Goal: Task Accomplishment & Management: Manage account settings

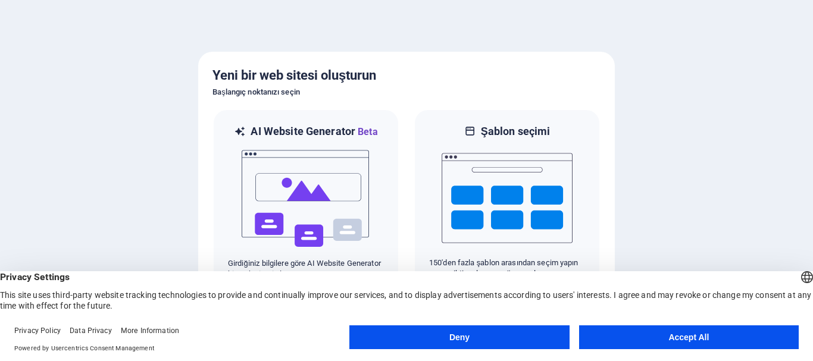
click at [614, 335] on button "Accept All" at bounding box center [689, 338] width 220 height 24
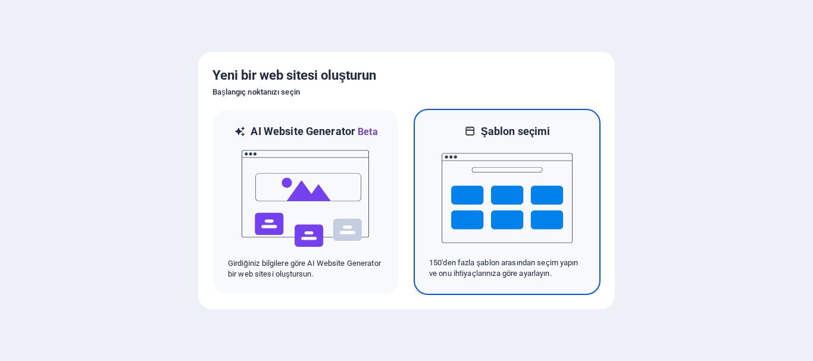
click at [527, 205] on img at bounding box center [507, 198] width 131 height 119
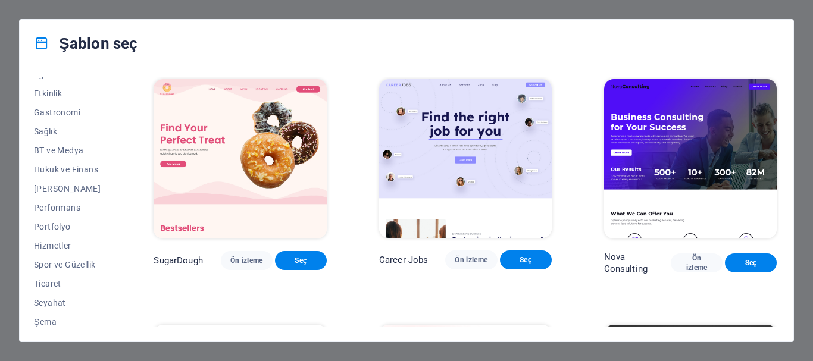
scroll to position [226, 0]
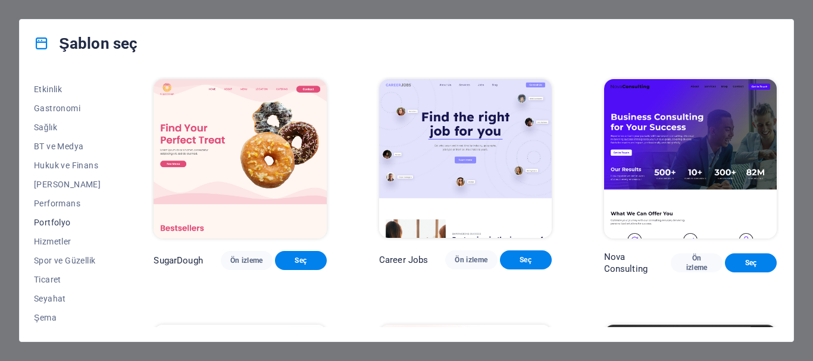
click at [57, 219] on span "Portfolyo" at bounding box center [67, 223] width 67 height 10
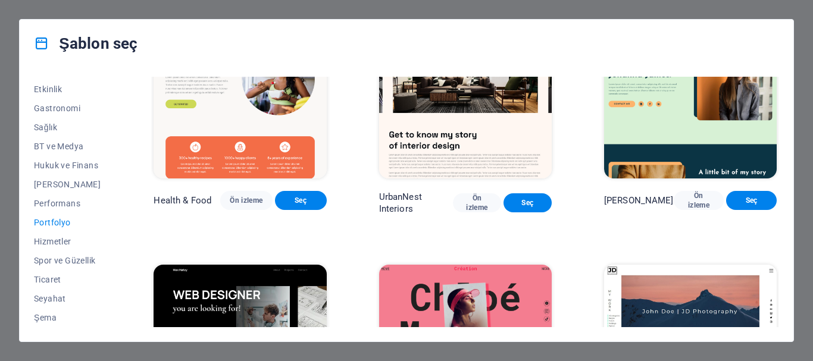
scroll to position [238, 0]
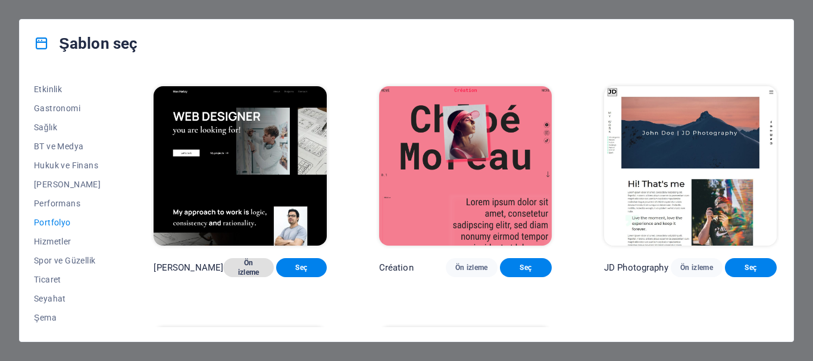
click at [264, 258] on span "Ön izleme" at bounding box center [249, 267] width 32 height 19
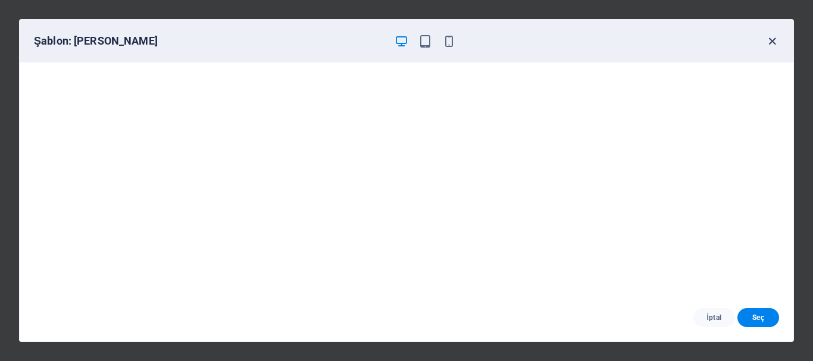
click at [777, 37] on icon "button" at bounding box center [772, 42] width 14 height 14
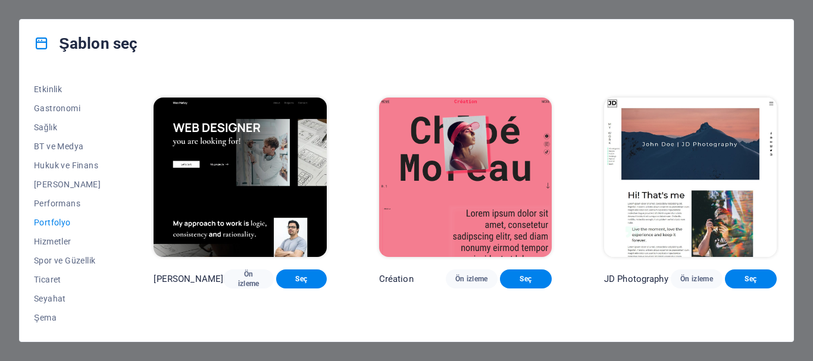
scroll to position [237, 0]
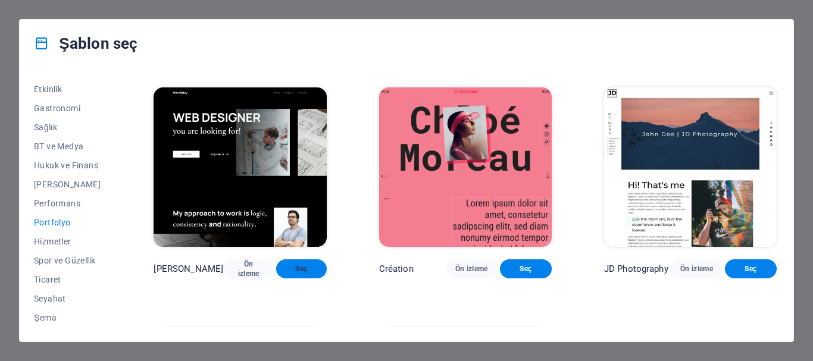
click at [305, 264] on span "Seç" at bounding box center [302, 269] width 32 height 10
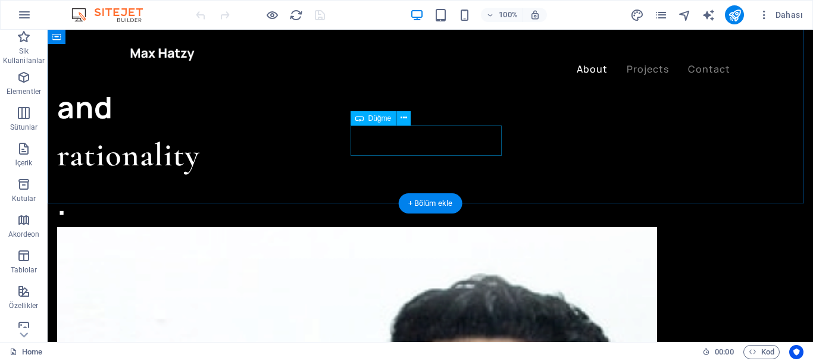
scroll to position [1488, 0]
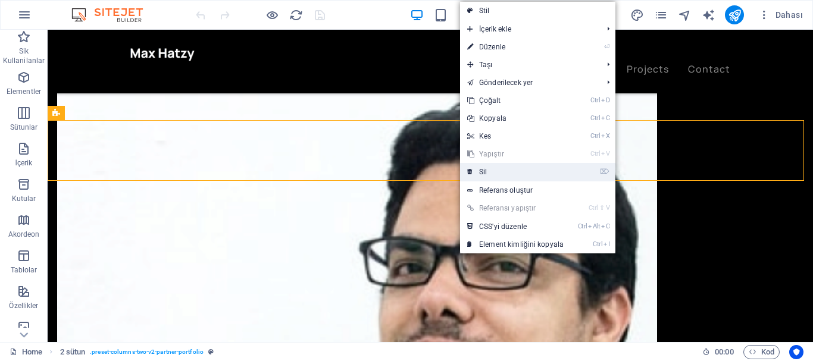
click at [467, 172] on icon at bounding box center [470, 172] width 6 height 18
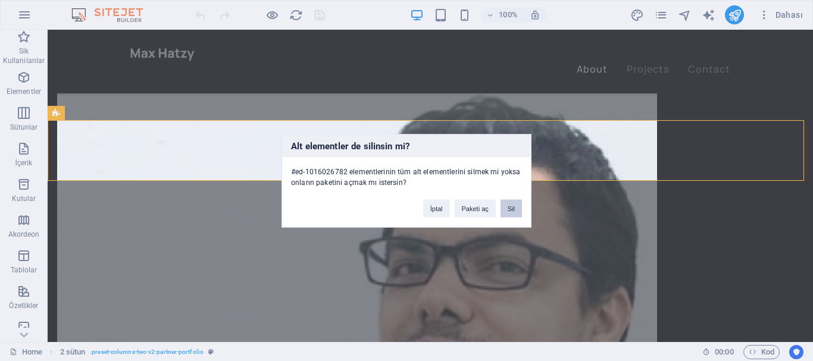
click at [509, 207] on button "Sil" at bounding box center [511, 208] width 21 height 18
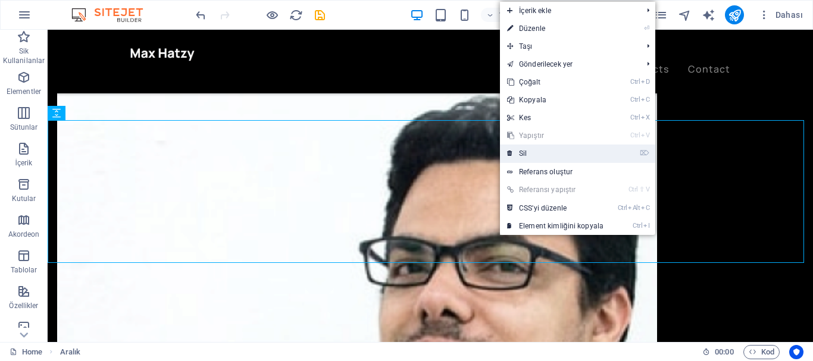
click at [534, 155] on link "⌦ Sil" at bounding box center [555, 154] width 111 height 18
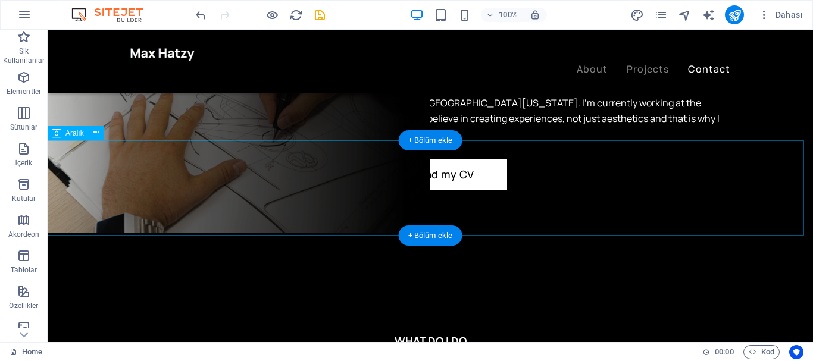
scroll to position [2460, 0]
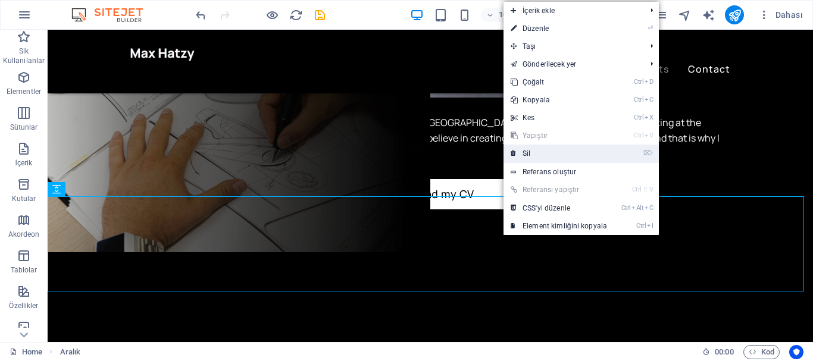
click at [529, 153] on link "⌦ Sil" at bounding box center [559, 154] width 111 height 18
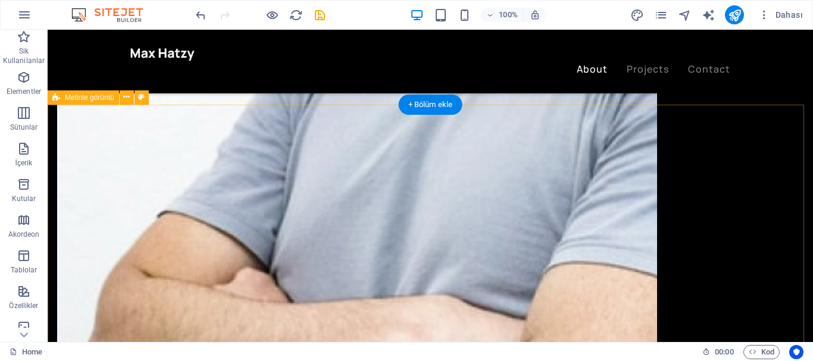
scroll to position [1984, 0]
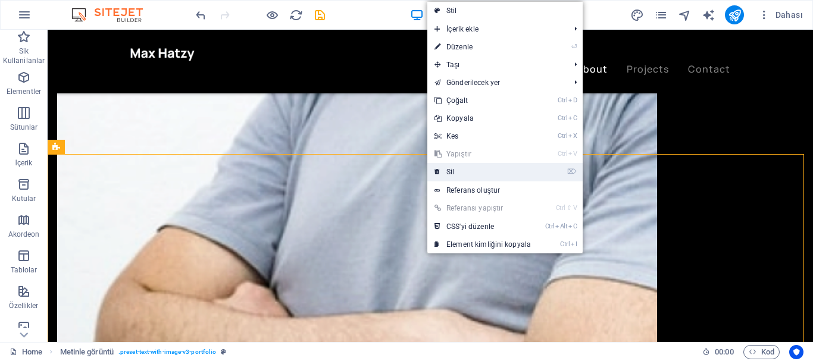
click at [436, 173] on icon at bounding box center [437, 172] width 6 height 18
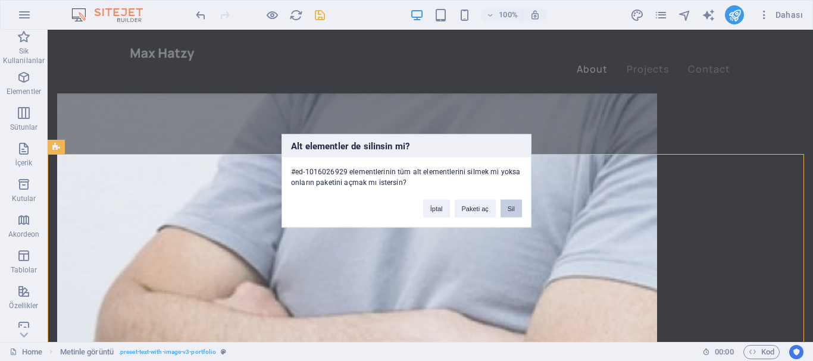
click at [507, 207] on button "Sil" at bounding box center [511, 208] width 21 height 18
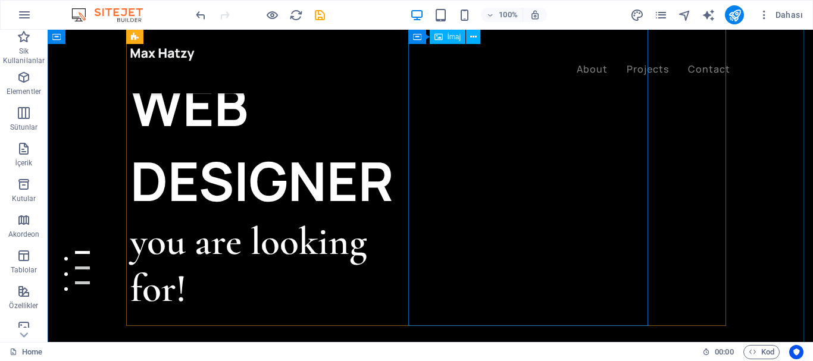
scroll to position [0, 0]
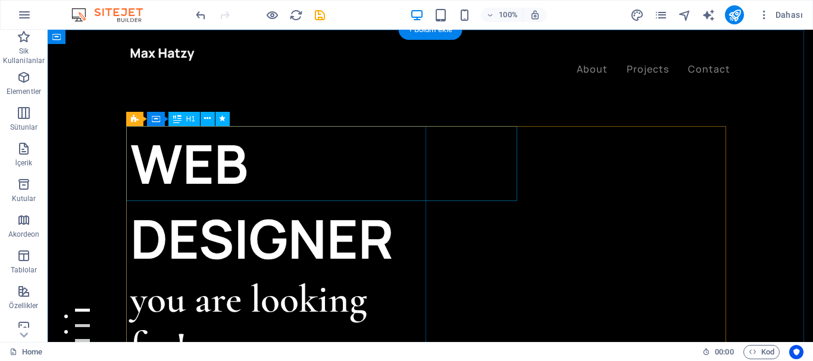
click at [381, 134] on div "WEB DESIGNER" at bounding box center [280, 201] width 300 height 150
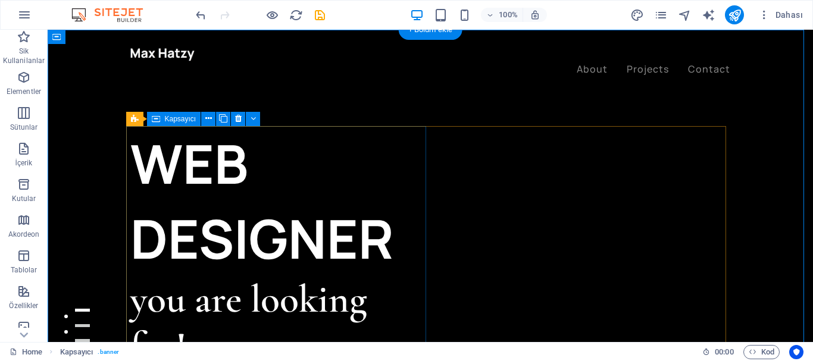
click at [155, 265] on div "WEB DESIGNER you are looking for! Let’s talk My projects" at bounding box center [280, 276] width 300 height 300
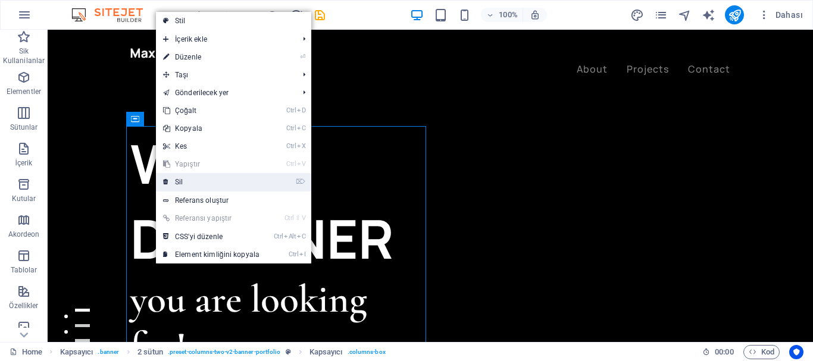
click at [184, 182] on link "⌦ Sil" at bounding box center [211, 182] width 111 height 18
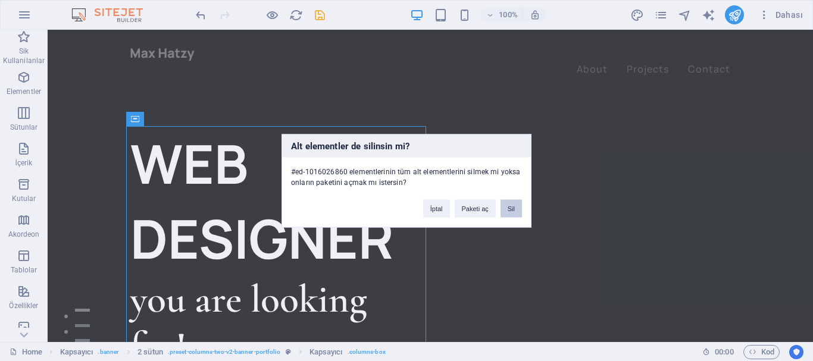
click at [505, 206] on button "Sil" at bounding box center [511, 208] width 21 height 18
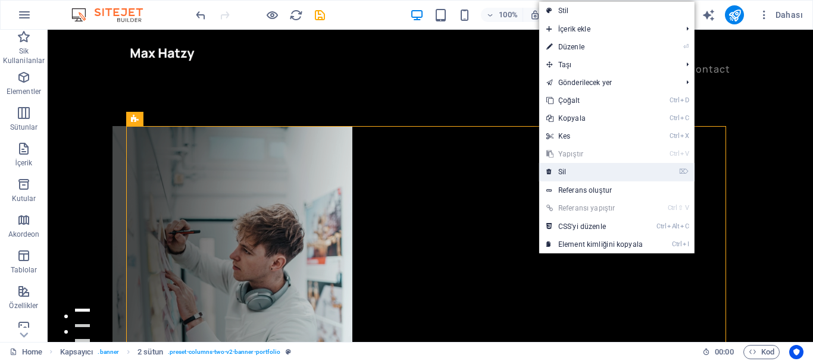
click at [584, 173] on link "⌦ Sil" at bounding box center [594, 172] width 111 height 18
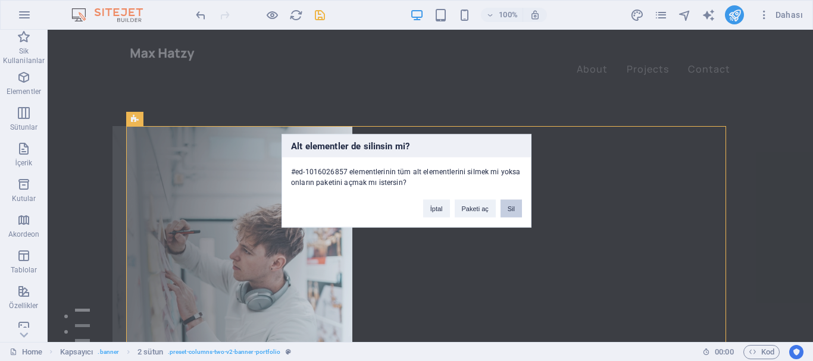
click at [502, 207] on button "Sil" at bounding box center [511, 208] width 21 height 18
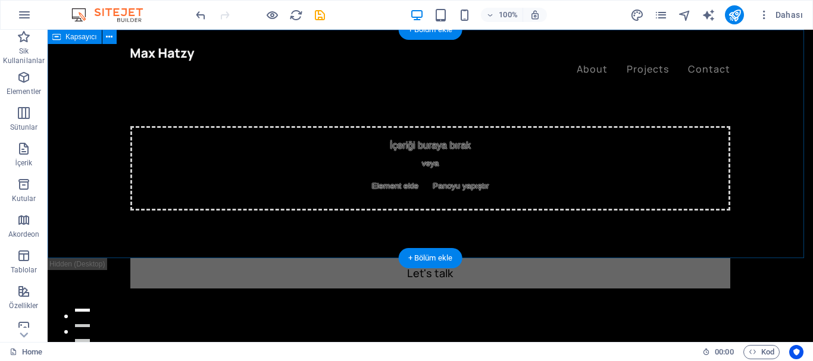
click at [511, 163] on div "İçeriği buraya bırak veya Element ekle Panoyu yapıştır" at bounding box center [430, 168] width 600 height 85
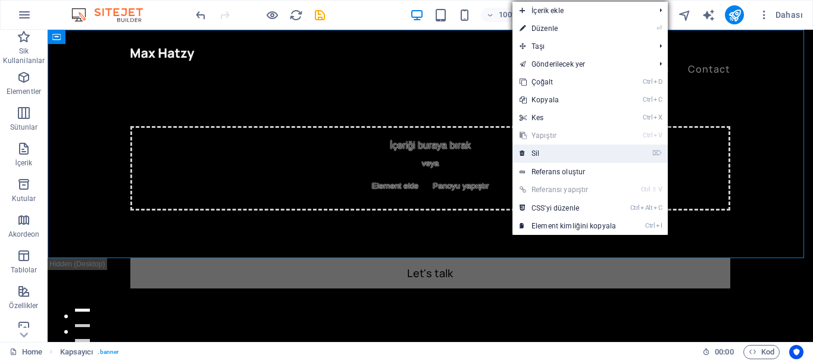
click at [529, 154] on link "⌦ Sil" at bounding box center [567, 154] width 111 height 18
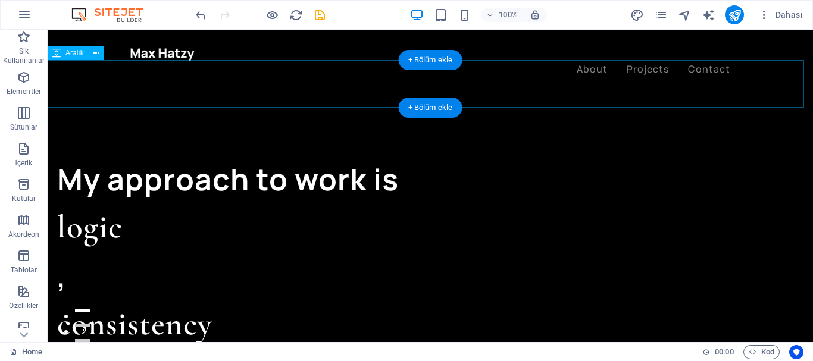
click at [487, 98] on div at bounding box center [430, 84] width 765 height 48
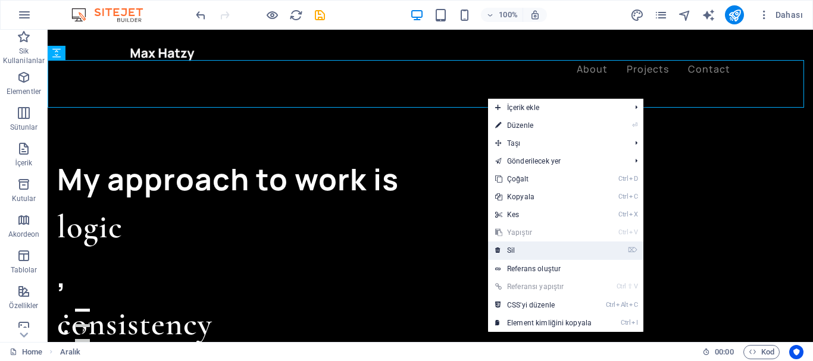
click at [501, 249] on link "⌦ Sil" at bounding box center [543, 251] width 111 height 18
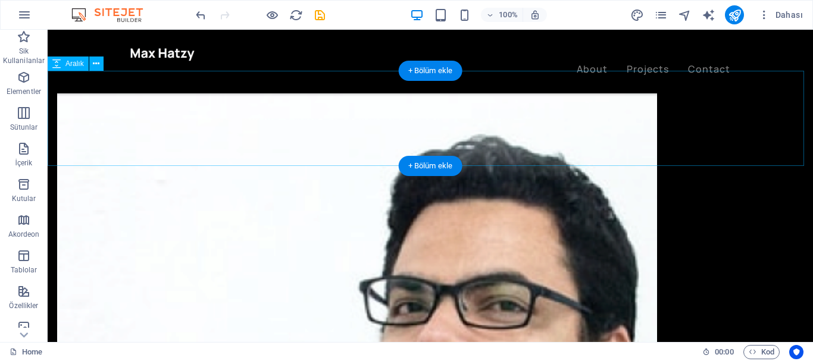
scroll to position [357, 0]
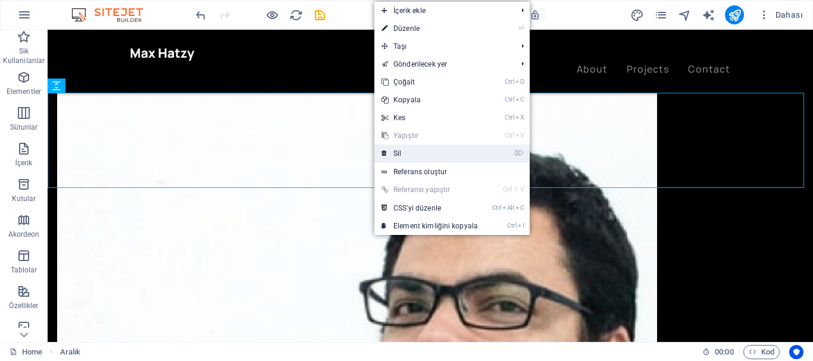
click at [393, 157] on link "⌦ Sil" at bounding box center [429, 154] width 111 height 18
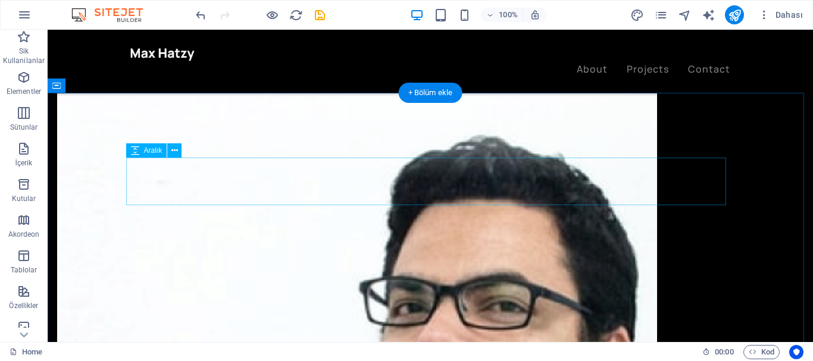
scroll to position [417, 0]
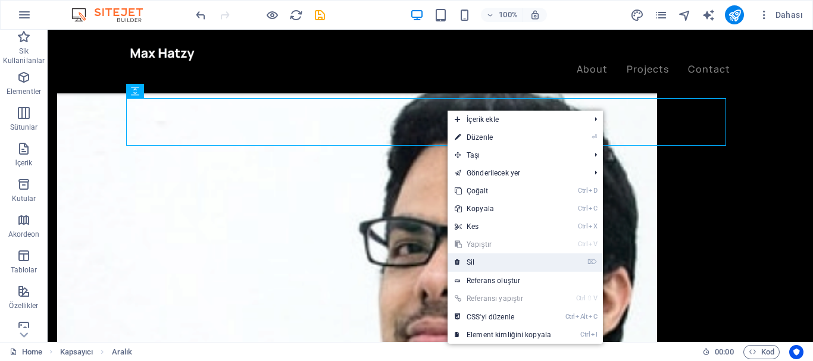
click at [468, 262] on link "⌦ Sil" at bounding box center [503, 263] width 111 height 18
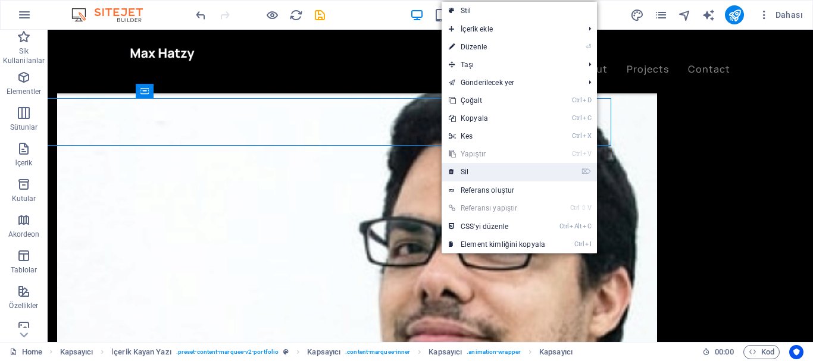
click at [458, 174] on link "⌦ Sil" at bounding box center [497, 172] width 111 height 18
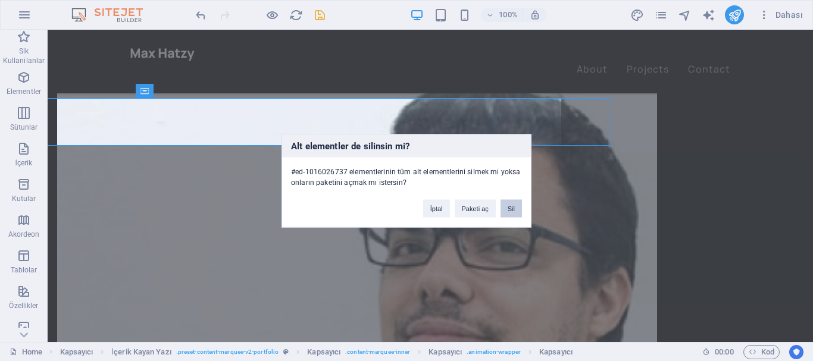
click at [506, 211] on button "Sil" at bounding box center [511, 208] width 21 height 18
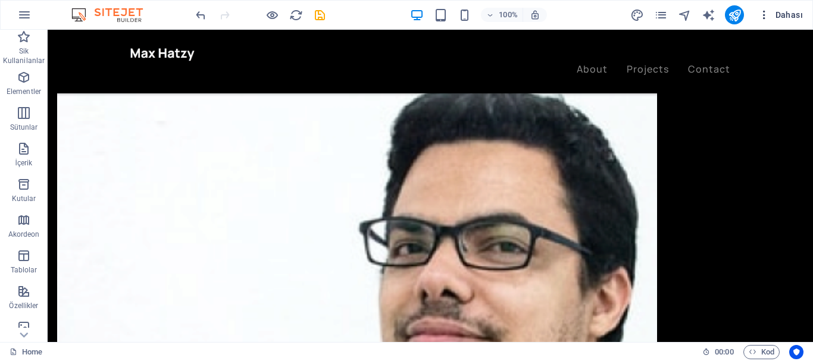
click at [764, 17] on icon "button" at bounding box center [764, 15] width 12 height 12
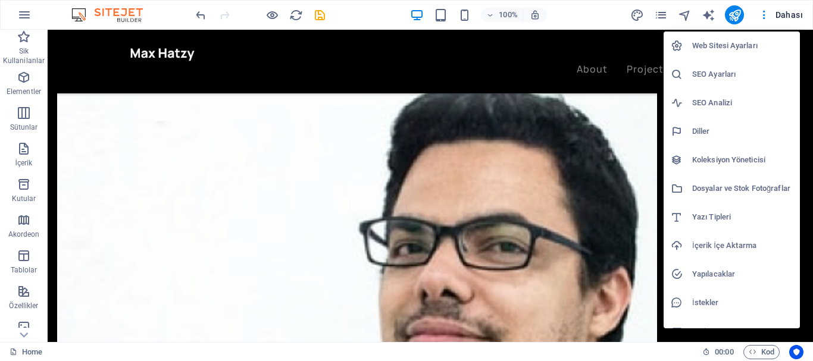
click at [784, 17] on div at bounding box center [406, 180] width 813 height 361
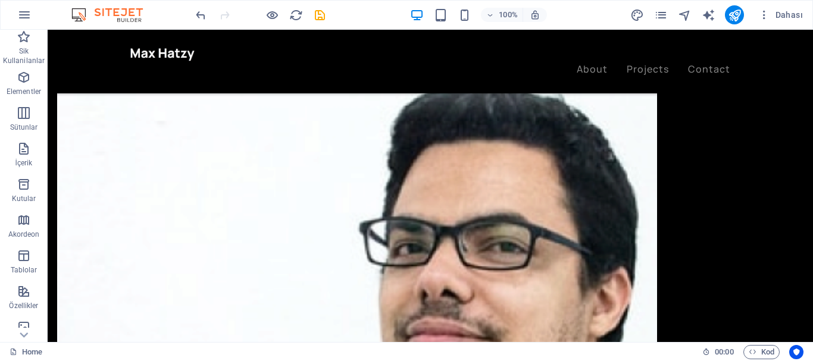
click at [788, 12] on span "Dahası" at bounding box center [780, 15] width 45 height 12
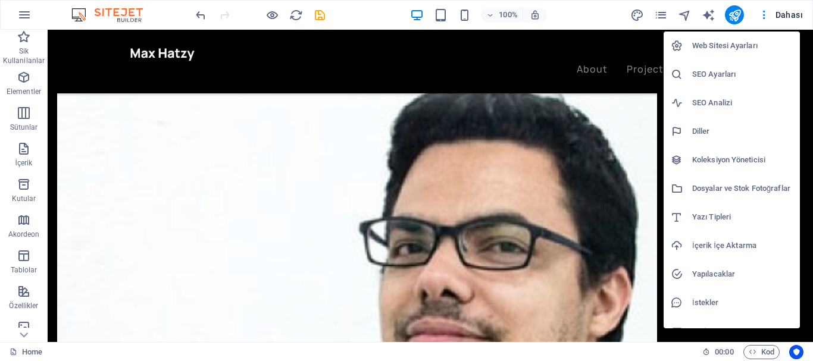
click at [488, 157] on div at bounding box center [406, 180] width 813 height 361
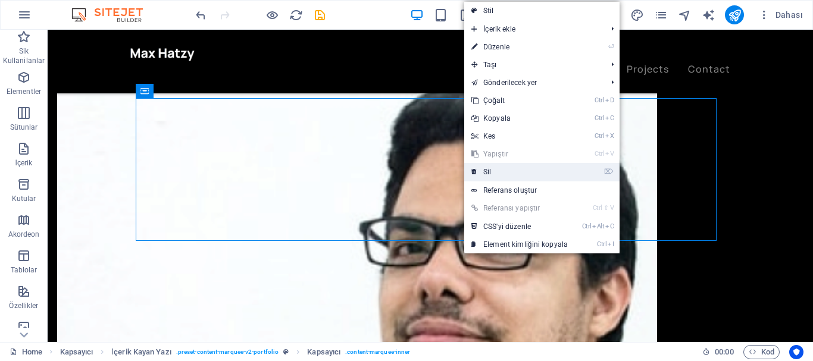
click at [482, 171] on link "⌦ Sil" at bounding box center [519, 172] width 111 height 18
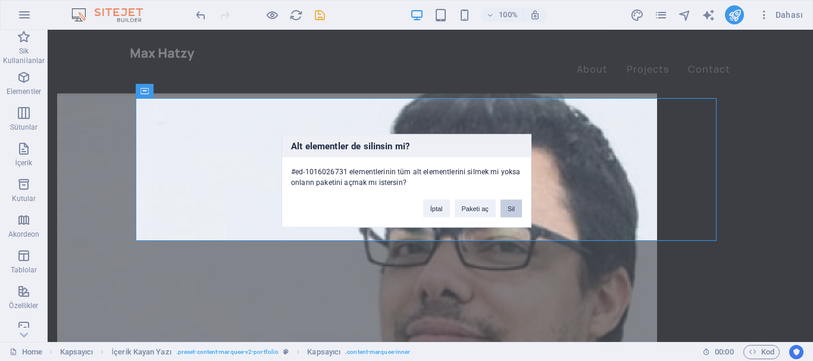
click at [505, 208] on button "Sil" at bounding box center [511, 208] width 21 height 18
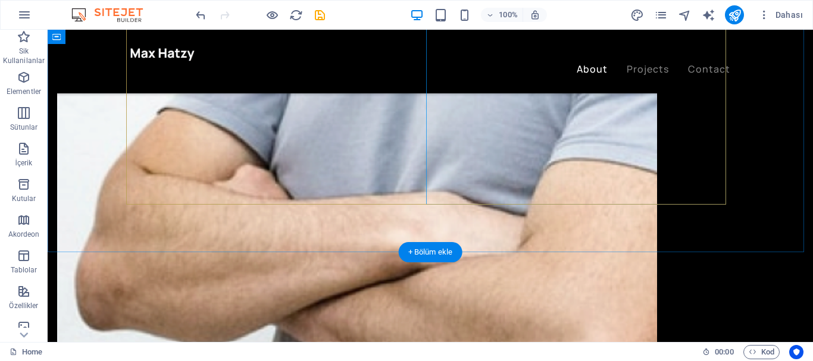
scroll to position [1012, 0]
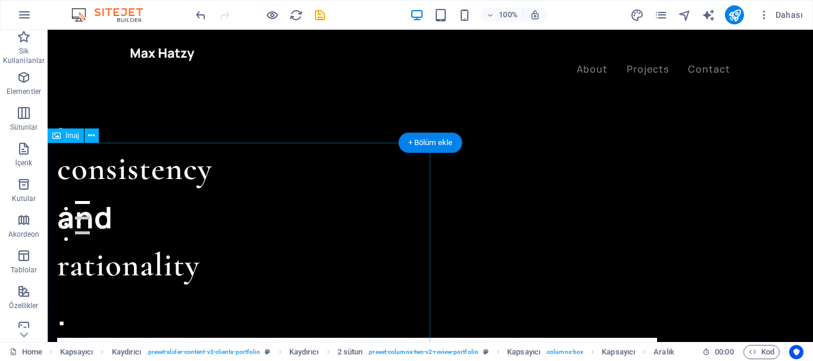
scroll to position [0, 0]
